Goal: Find specific page/section: Find specific page/section

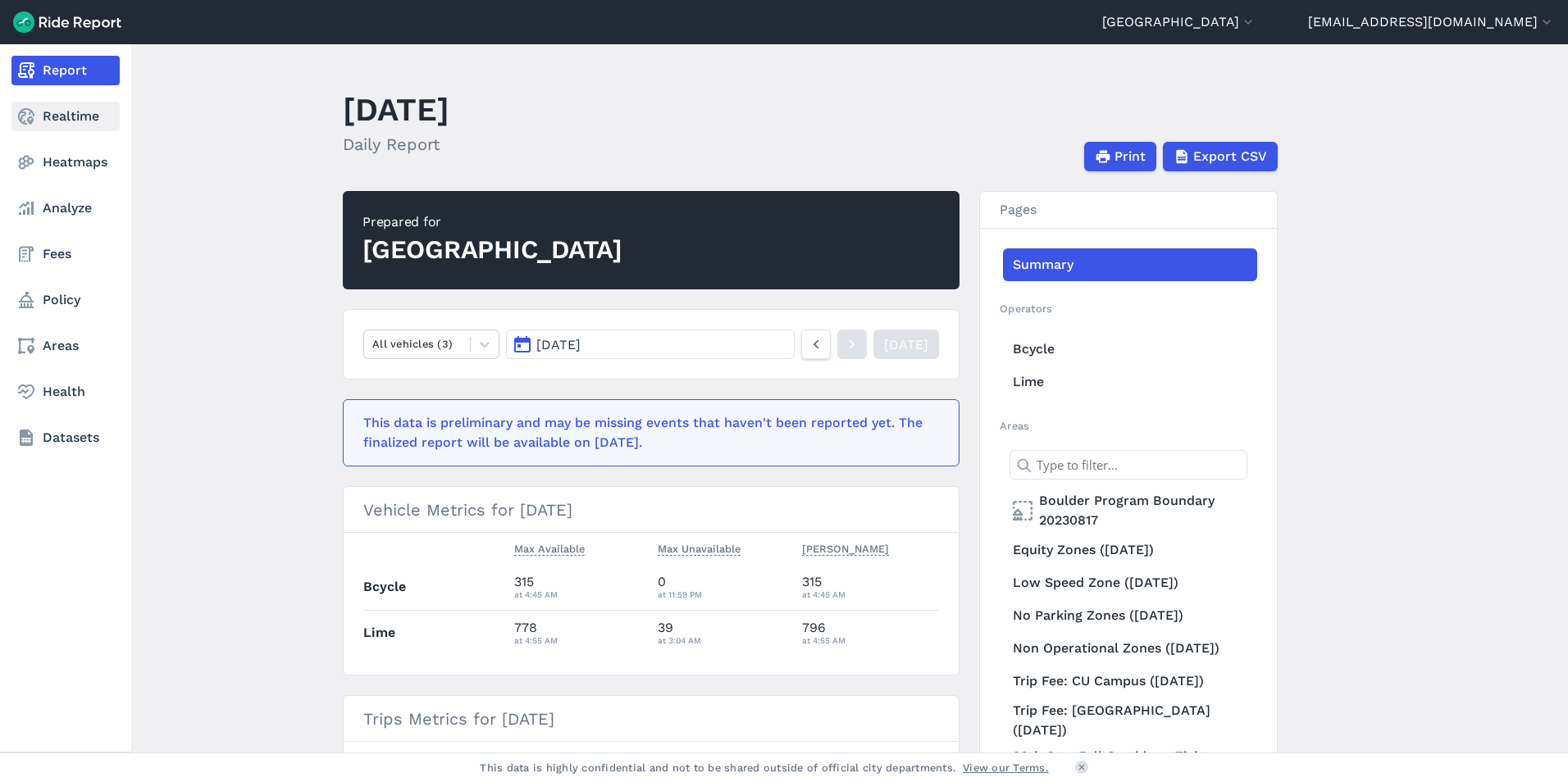
click at [64, 120] on link "Realtime" at bounding box center [65, 115] width 108 height 29
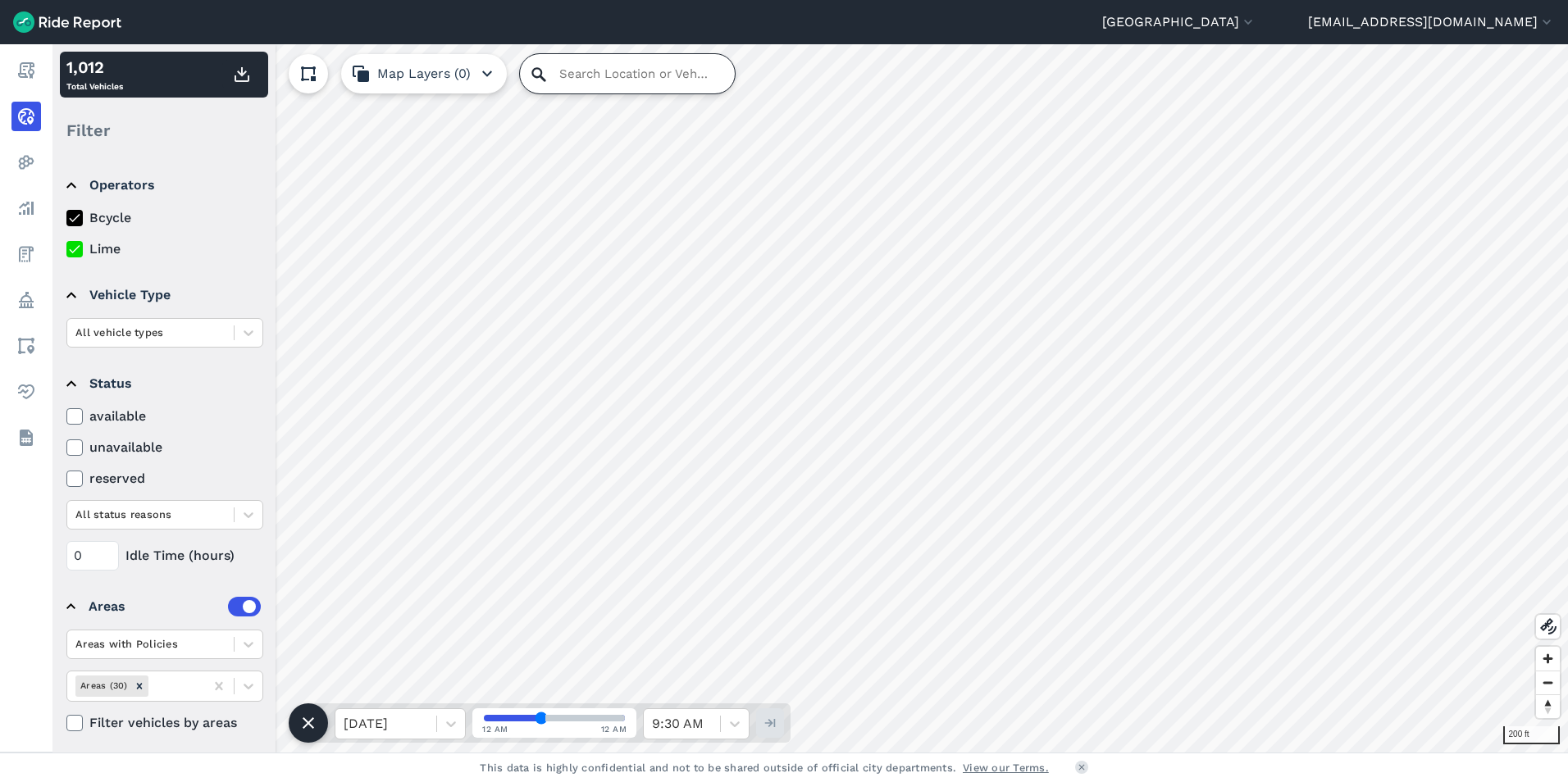
click at [611, 70] on input "Search Location or Vehicles" at bounding box center [627, 73] width 215 height 40
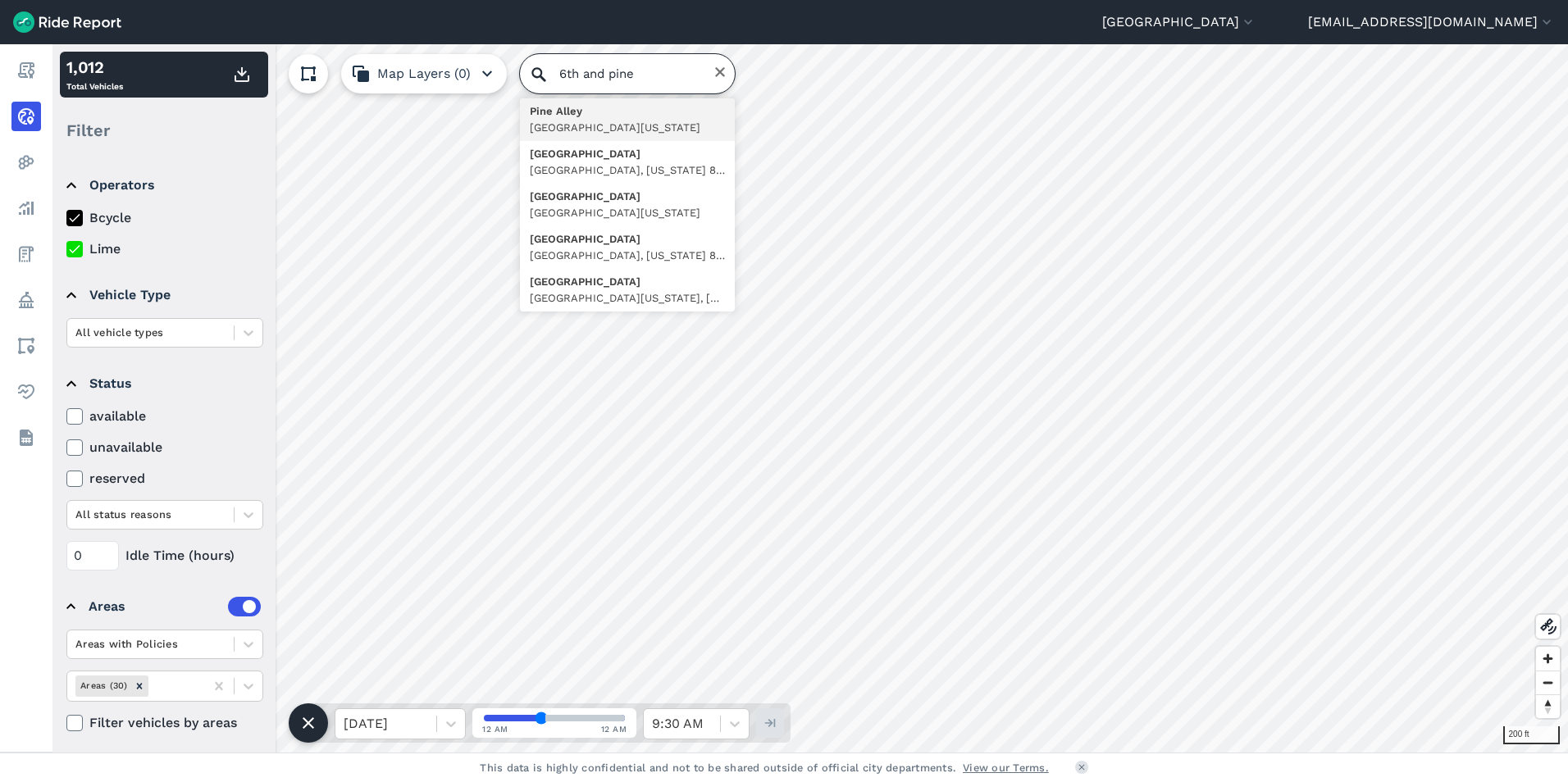
drag, startPoint x: 669, startPoint y: 72, endPoint x: 523, endPoint y: 72, distance: 146.0
click at [523, 72] on input "6th and pine" at bounding box center [627, 73] width 215 height 40
type input "[GEOGRAPHIC_DATA][US_STATE], [GEOGRAPHIC_DATA]"
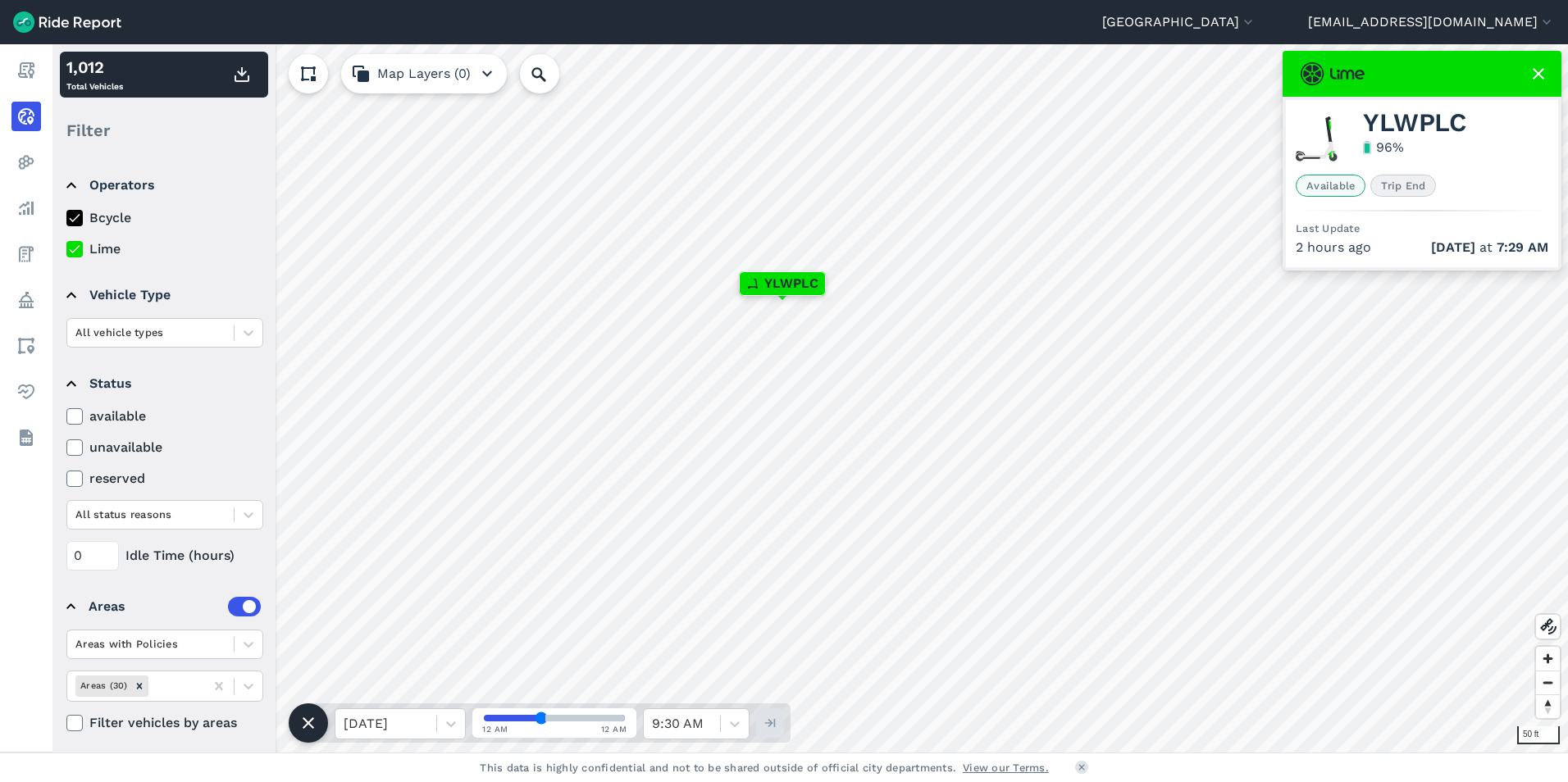
click at [1423, 191] on span "Trip End" at bounding box center [1403, 185] width 65 height 22
click at [1543, 72] on icon at bounding box center [1538, 74] width 19 height 19
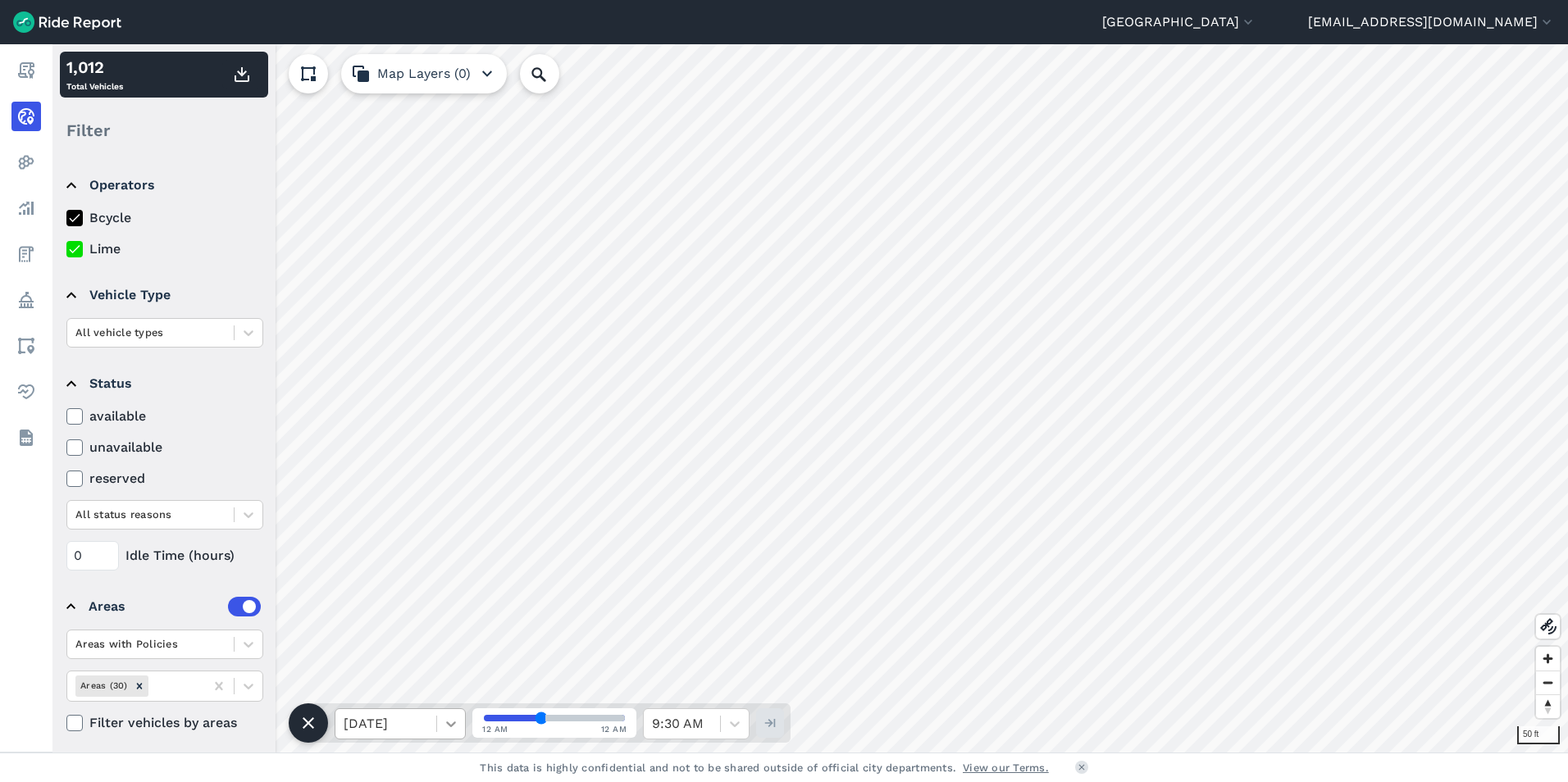
click at [452, 720] on icon at bounding box center [451, 724] width 17 height 17
click at [414, 648] on div "[DATE]" at bounding box center [399, 649] width 131 height 33
click at [465, 731] on div "[DATE]" at bounding box center [399, 723] width 131 height 31
click at [397, 688] on div "[DATE]" at bounding box center [399, 681] width 131 height 33
click at [447, 727] on icon at bounding box center [451, 724] width 17 height 17
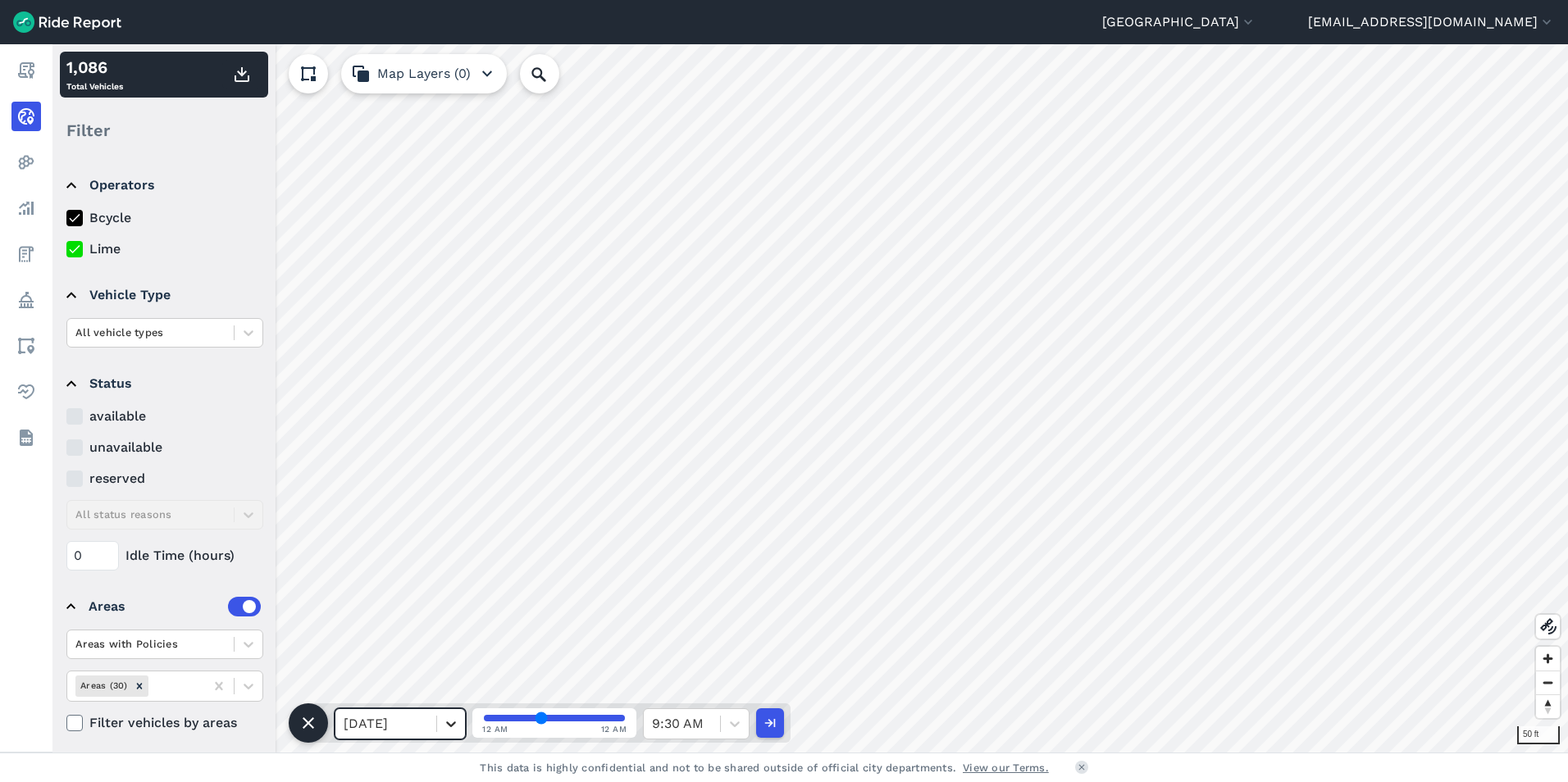
click at [447, 727] on icon at bounding box center [451, 724] width 17 height 17
click at [443, 727] on icon at bounding box center [451, 724] width 17 height 17
click at [407, 649] on div "[DATE]" at bounding box center [399, 649] width 131 height 33
click at [445, 732] on div at bounding box center [452, 724] width 28 height 28
click at [407, 612] on div "[DATE]" at bounding box center [399, 616] width 131 height 33
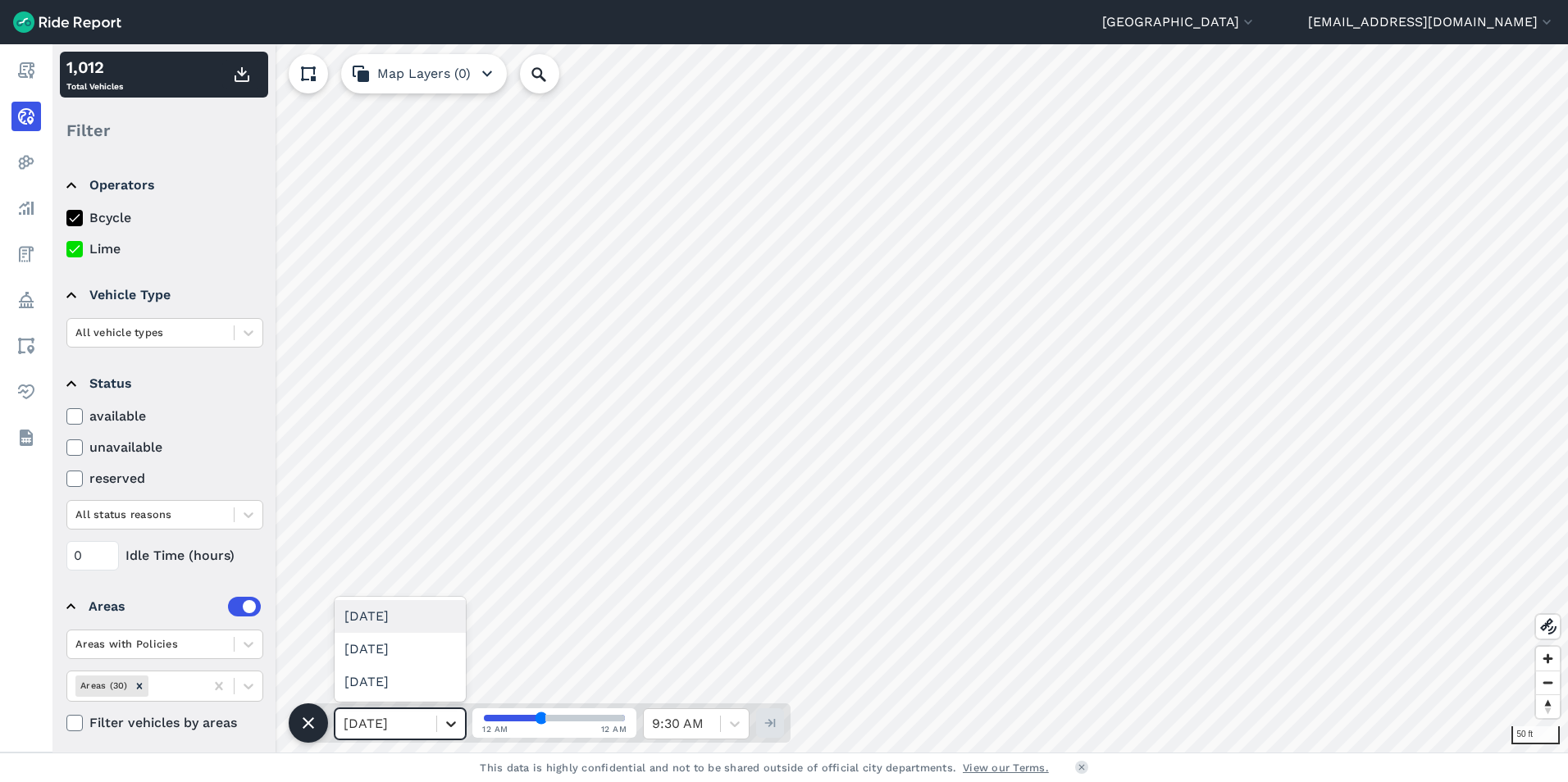
click at [450, 736] on div at bounding box center [452, 724] width 28 height 28
click at [411, 690] on div "[DATE]" at bounding box center [399, 681] width 131 height 33
click at [450, 725] on icon at bounding box center [451, 724] width 10 height 6
click at [420, 656] on div "[DATE]" at bounding box center [399, 649] width 131 height 33
click at [450, 721] on icon at bounding box center [451, 724] width 17 height 17
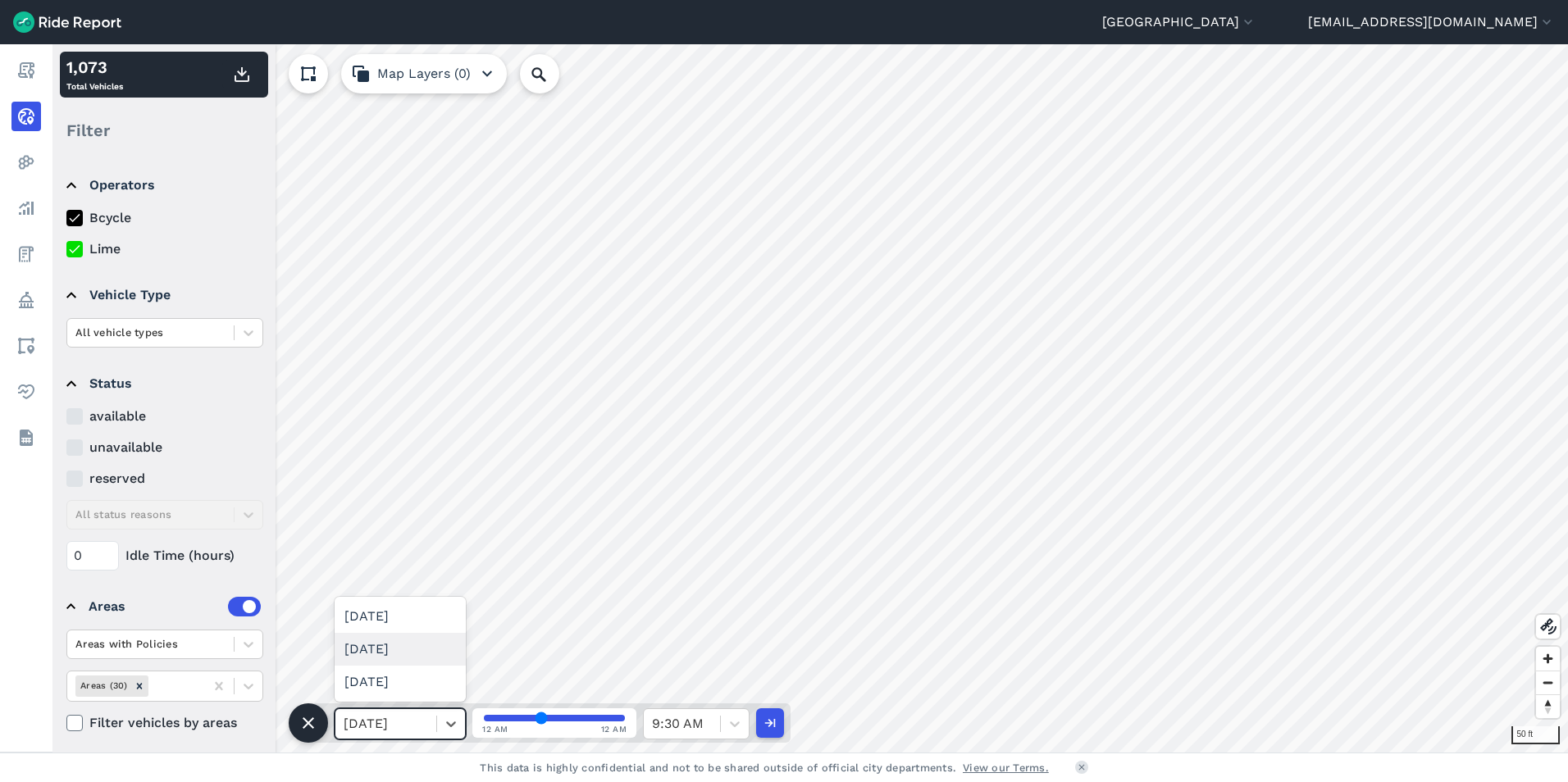
click at [414, 647] on div "[DATE]" at bounding box center [399, 649] width 131 height 33
click at [454, 724] on icon at bounding box center [451, 724] width 10 height 6
click at [407, 616] on div "[DATE]" at bounding box center [399, 616] width 131 height 33
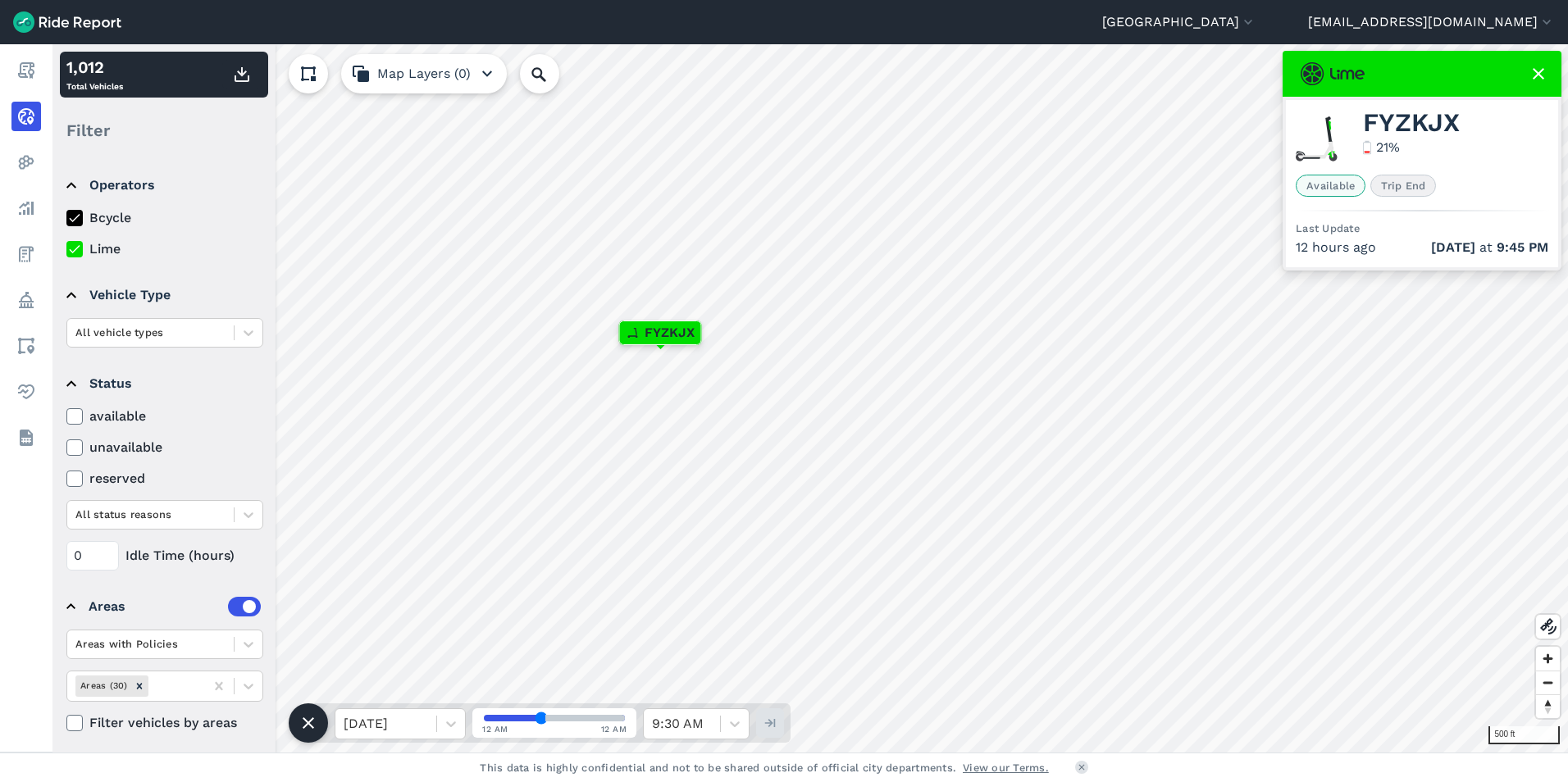
click at [468, 721] on div "[DATE] 12 AM 12 AM 9:30 AM" at bounding box center [549, 723] width 482 height 40
click at [455, 724] on icon at bounding box center [451, 724] width 17 height 17
click at [404, 674] on div "[DATE]" at bounding box center [399, 681] width 131 height 33
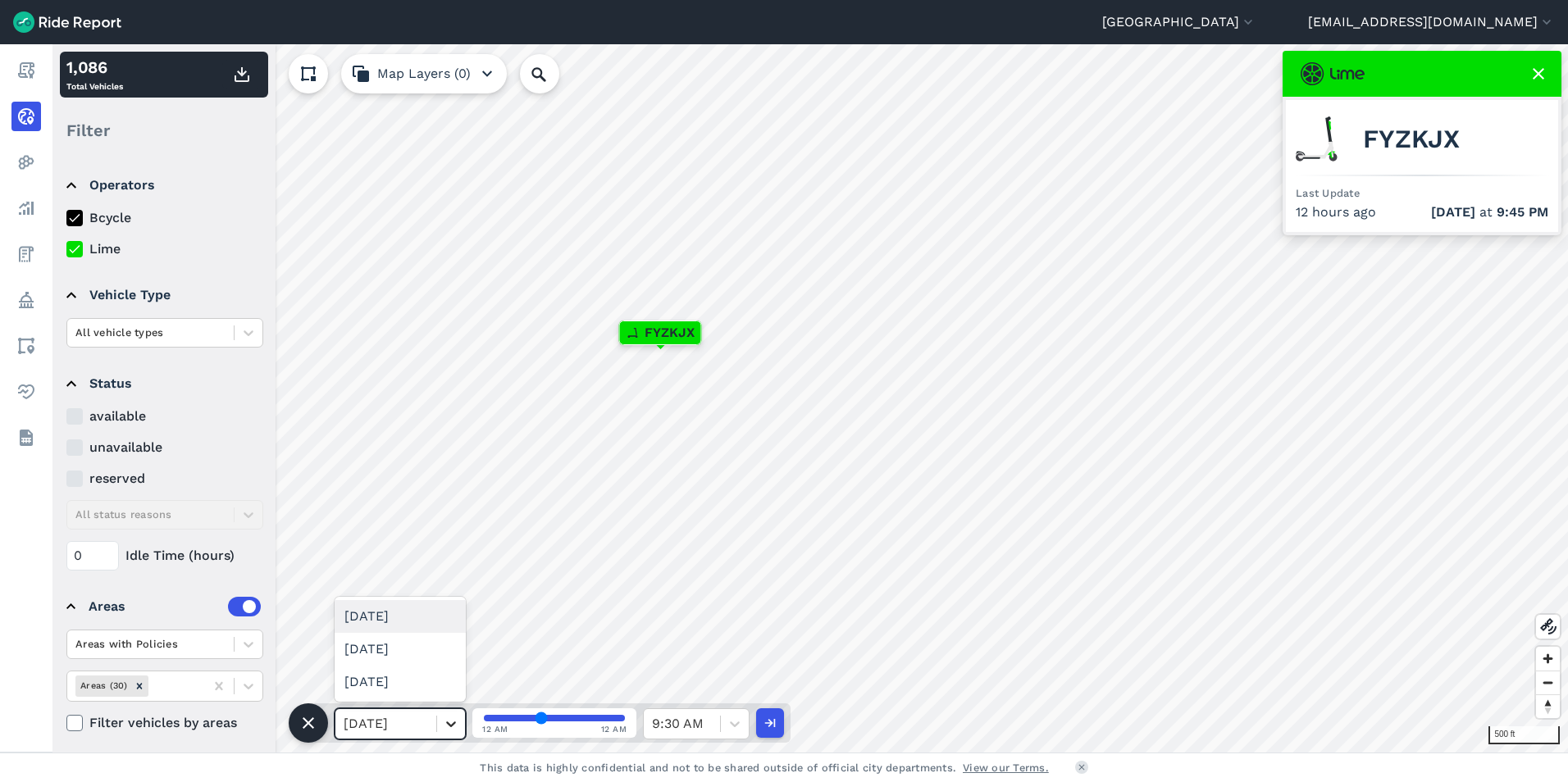
click at [452, 724] on icon at bounding box center [451, 724] width 10 height 6
click at [436, 683] on div "[DATE]" at bounding box center [399, 681] width 131 height 33
click at [444, 732] on div at bounding box center [452, 724] width 28 height 28
click at [394, 652] on div "[DATE]" at bounding box center [399, 649] width 131 height 33
click at [698, 335] on div "FYZKJX" at bounding box center [661, 332] width 81 height 23
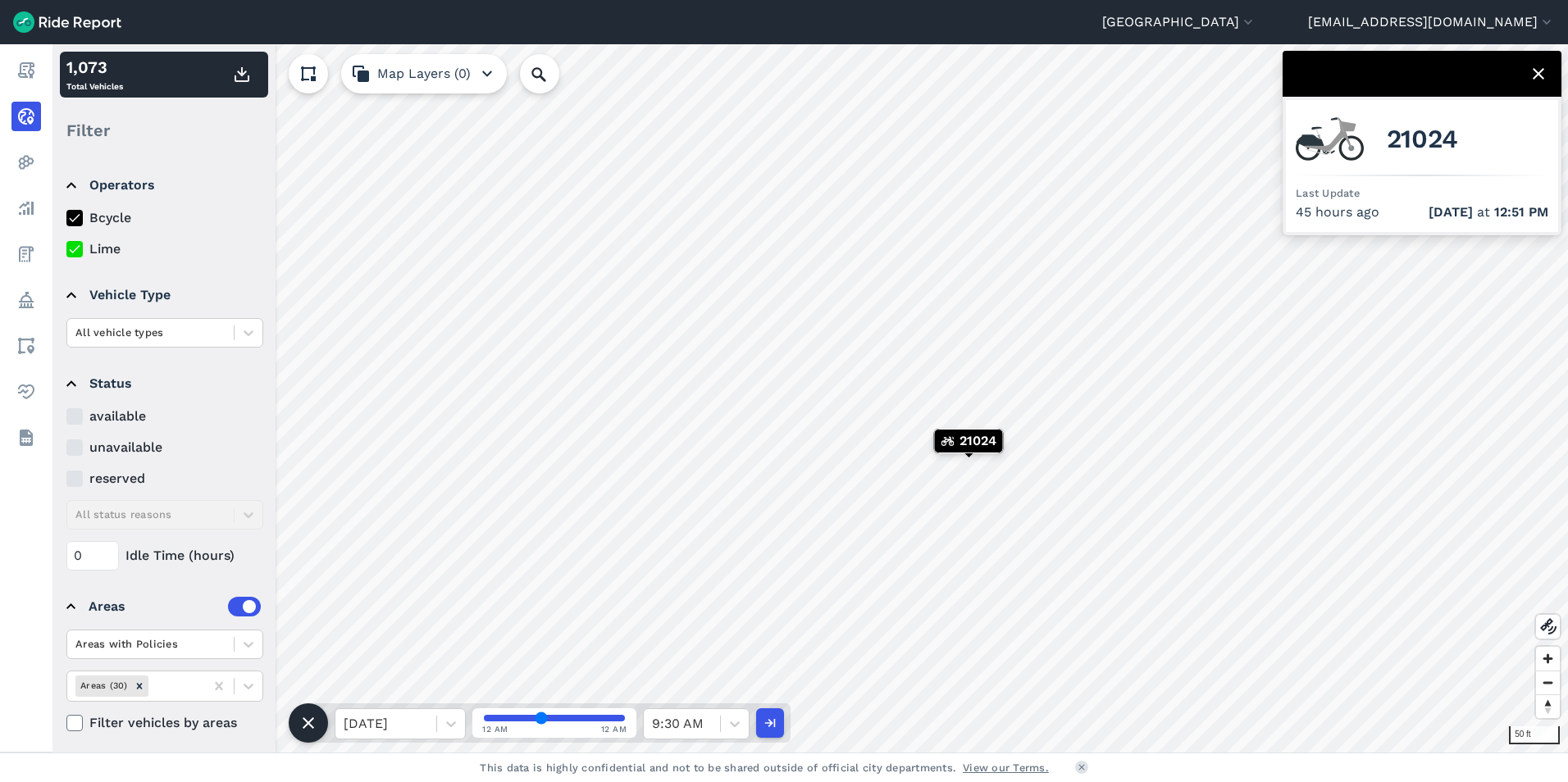
click at [1538, 68] on icon at bounding box center [1538, 74] width 19 height 19
